Goal: Transaction & Acquisition: Purchase product/service

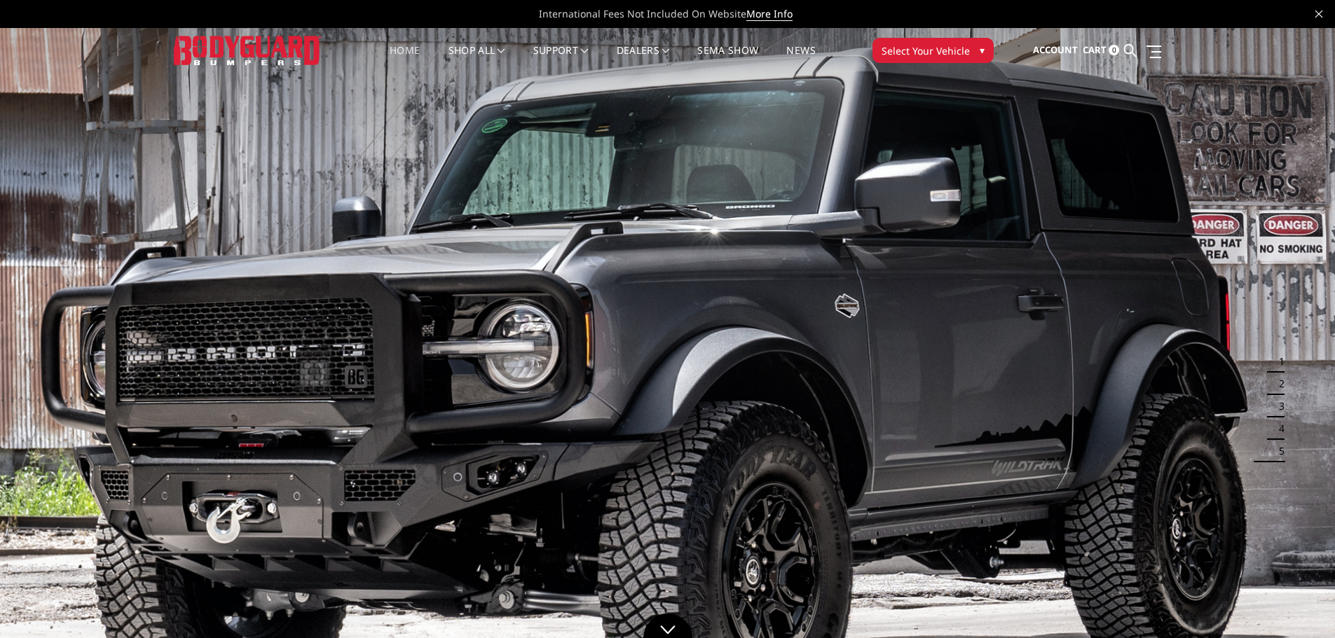
click at [931, 52] on span "Select Your Vehicle" at bounding box center [925, 50] width 88 height 15
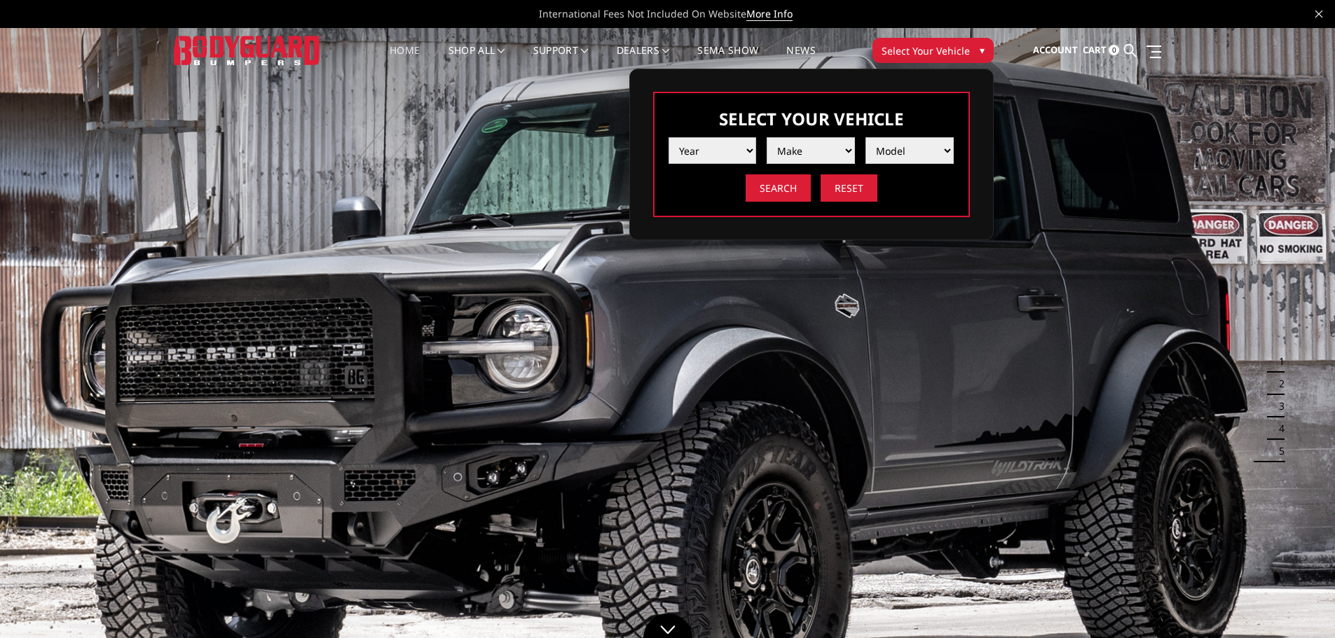
click at [748, 148] on select "Year [DATE] 2024 2023 2022 2021 2020 2019 2018 2017 2016 2015 2014 2013 2012 20…" at bounding box center [712, 150] width 88 height 27
select select "yr_2024"
click at [668, 137] on select "Year [DATE] 2024 2023 2022 2021 2020 2019 2018 2017 2016 2015 2014 2013 2012 20…" at bounding box center [712, 150] width 88 height 27
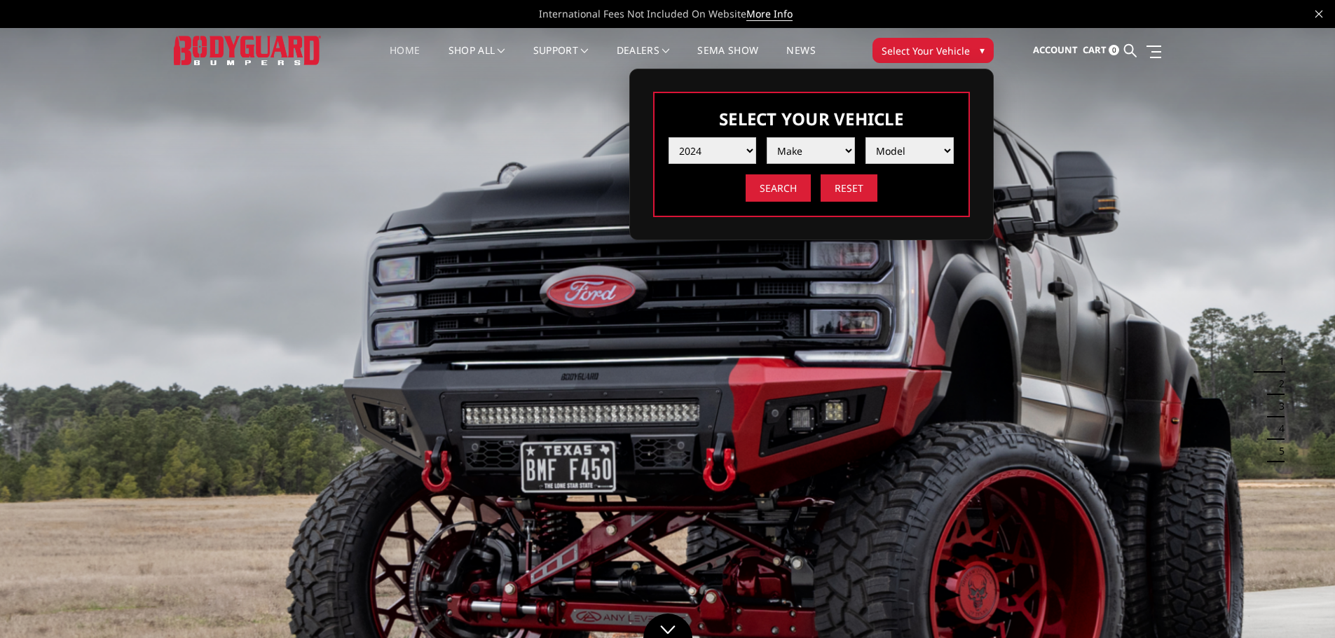
click at [826, 150] on select "Make Chevrolet Ford GMC Ram Toyota" at bounding box center [810, 150] width 88 height 27
select select "mk_chevrolet"
click at [766, 137] on select "Make Chevrolet Ford GMC Ram Toyota" at bounding box center [810, 150] width 88 height 27
click at [901, 156] on select "Model Silverado 1500 Silverado 2500 / 3500 Silverado 4500 / 5500 / 6500" at bounding box center [909, 150] width 88 height 27
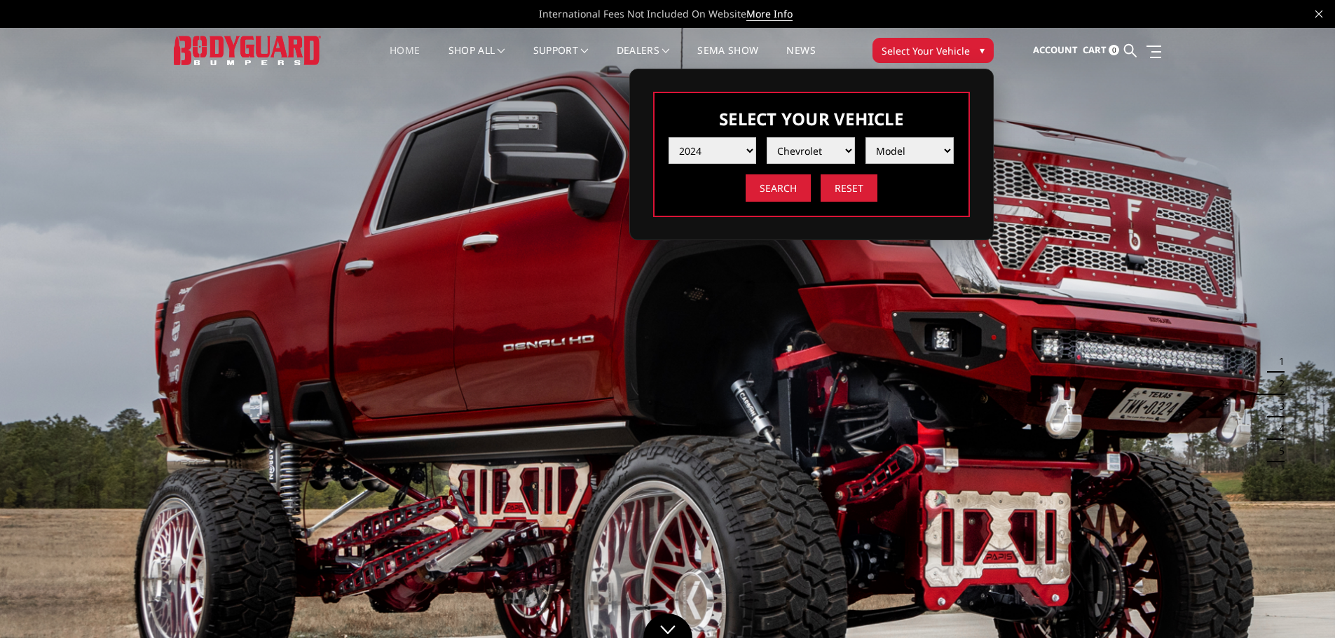
select select "md_silverado-1500"
click at [865, 137] on select "Model Silverado 1500 Silverado 2500 / 3500 Silverado 4500 / 5500 / 6500" at bounding box center [909, 150] width 88 height 27
click at [786, 188] on input "Search" at bounding box center [777, 187] width 65 height 27
